Goal: Check status: Check status

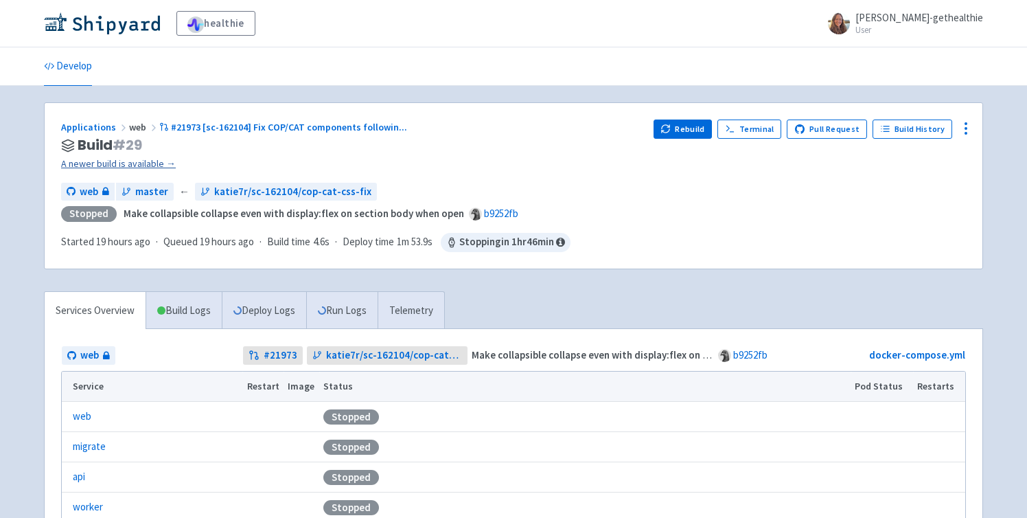
click at [117, 165] on link "A newer build is available →" at bounding box center [352, 164] width 582 height 16
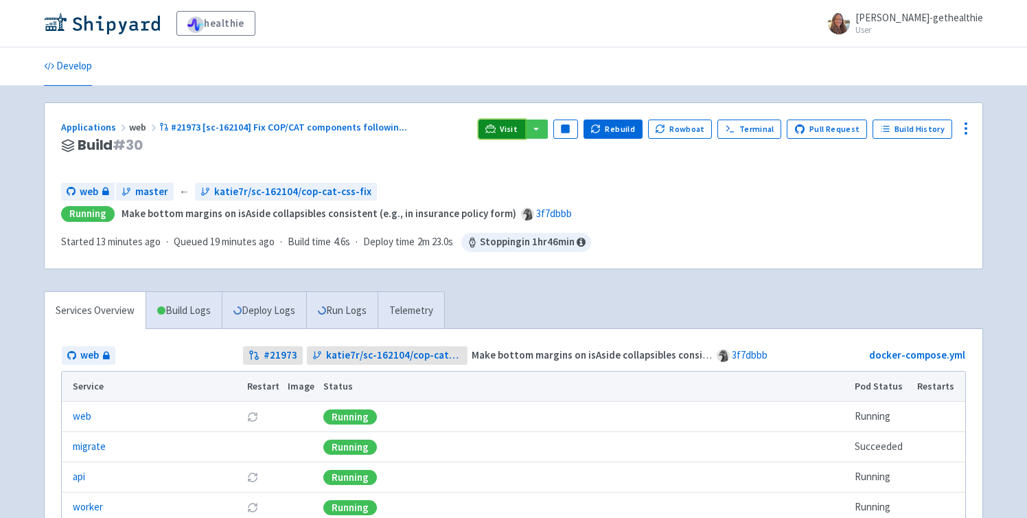
click at [508, 124] on link "Visit" at bounding box center [502, 128] width 47 height 19
